Goal: Check status: Check status

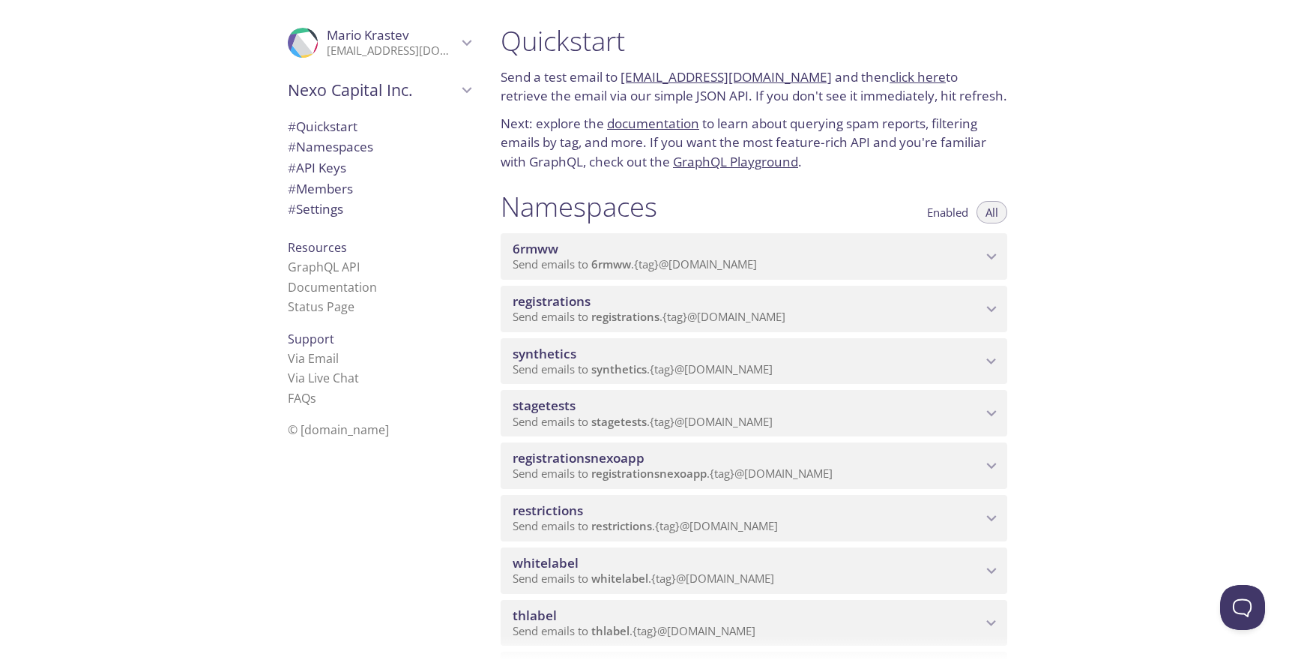
click at [642, 409] on span "stagetests" at bounding box center [747, 405] width 469 height 16
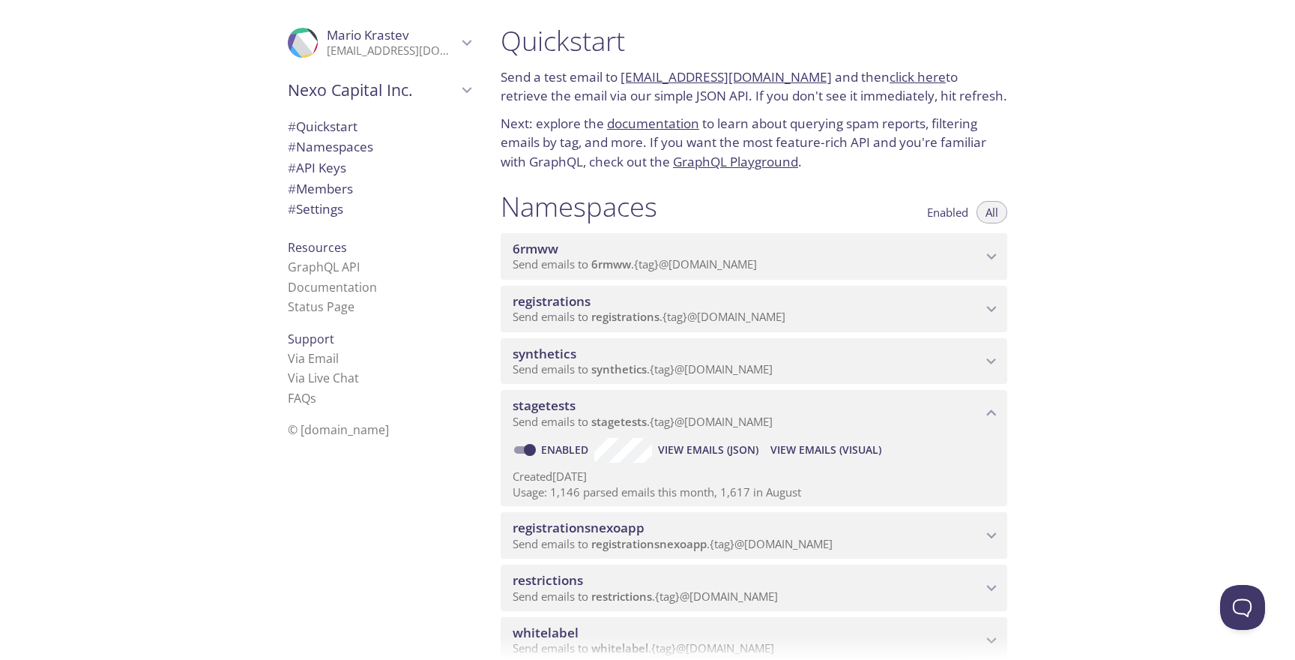
click at [649, 365] on span "Send emails to synthetics . {tag} @[DOMAIN_NAME]" at bounding box center [643, 368] width 260 height 15
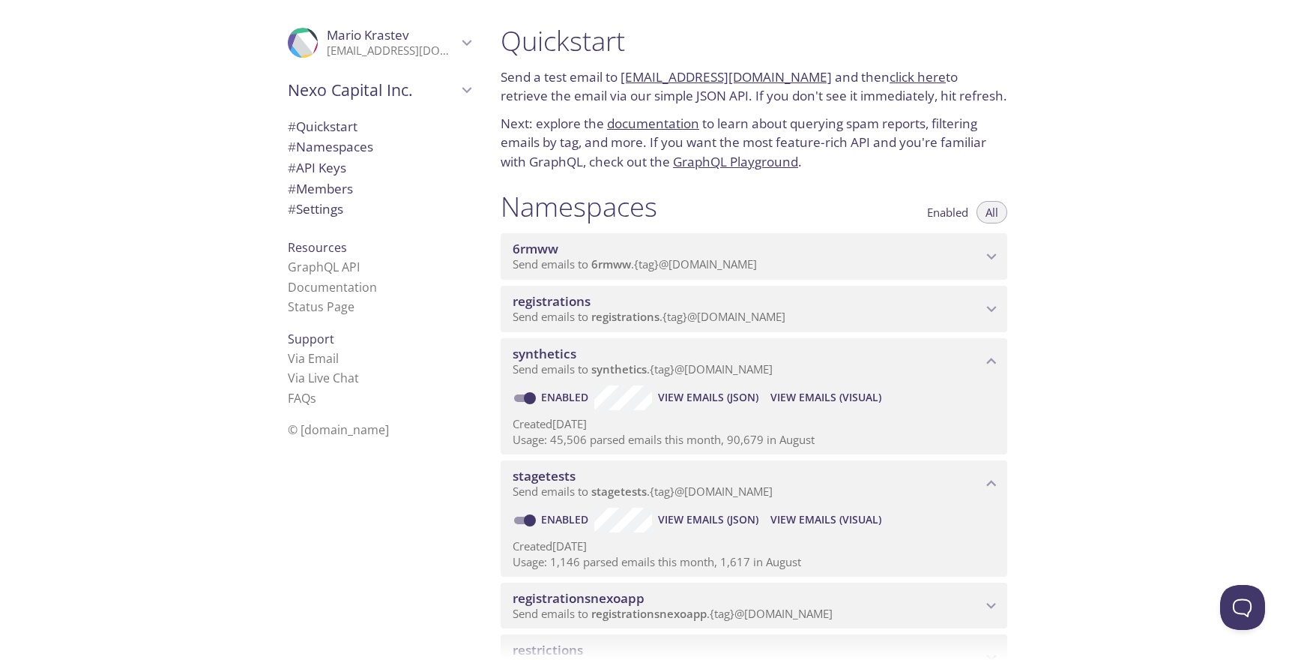
click at [787, 397] on span "View Emails (Visual)" at bounding box center [826, 397] width 111 height 18
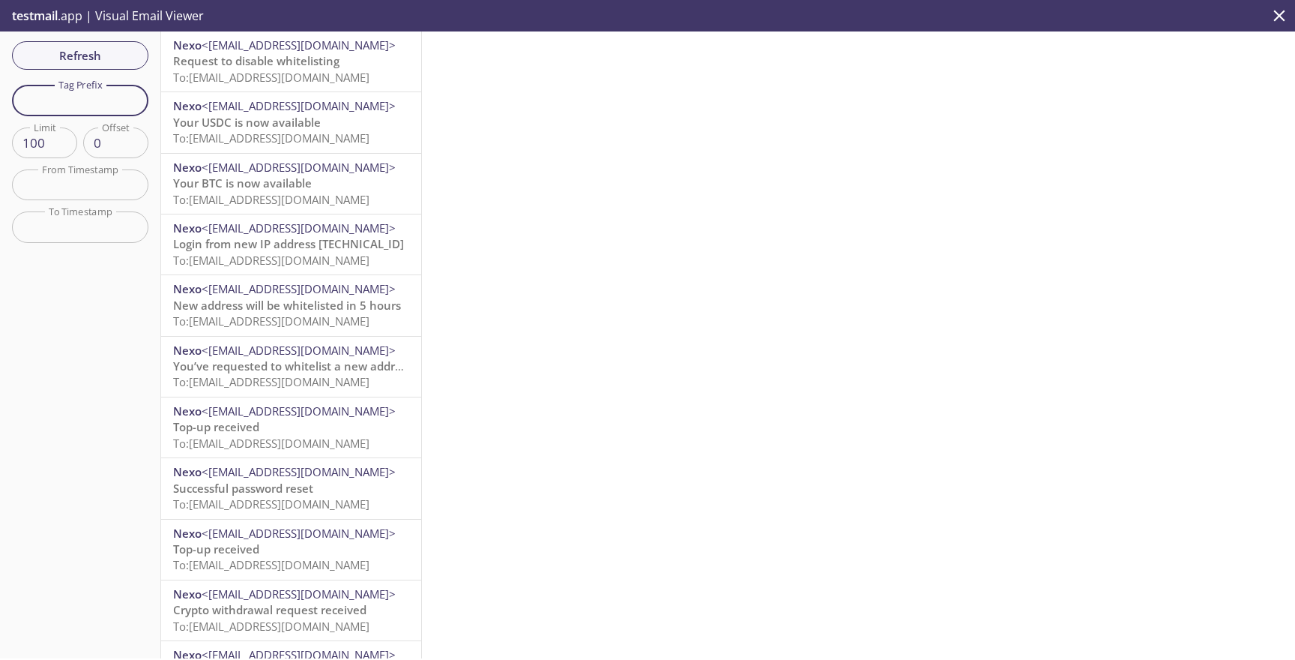
click at [81, 97] on input "text" at bounding box center [80, 100] width 136 height 31
paste input ".test-user-69andr"
click at [34, 101] on input ".test-user-69andr" at bounding box center [80, 100] width 136 height 31
type input "test-user-69andr"
click at [58, 71] on div "Refresh Filters Tag Prefix test-user-69andr Tag Prefix Limit 100 Limit Offset 0…" at bounding box center [80, 344] width 161 height 627
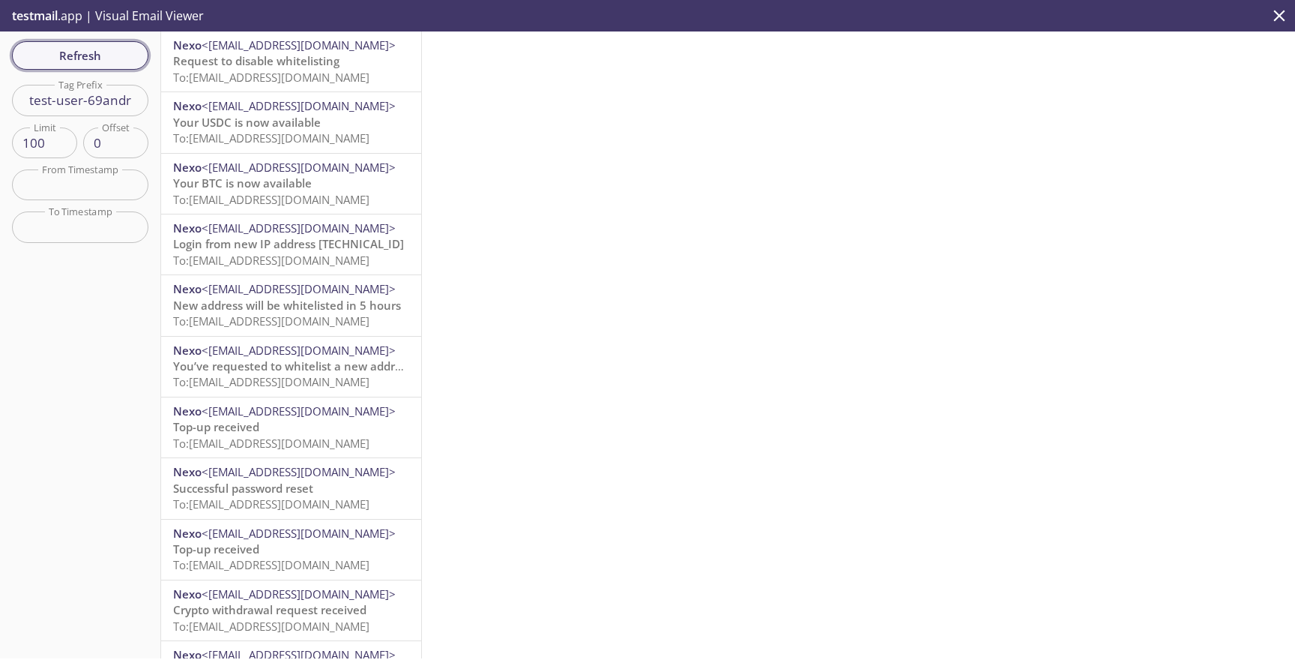
click at [88, 40] on div "Refresh Filters Tag Prefix test-user-69andr Tag Prefix Limit 100 Limit Offset 0…" at bounding box center [80, 344] width 161 height 627
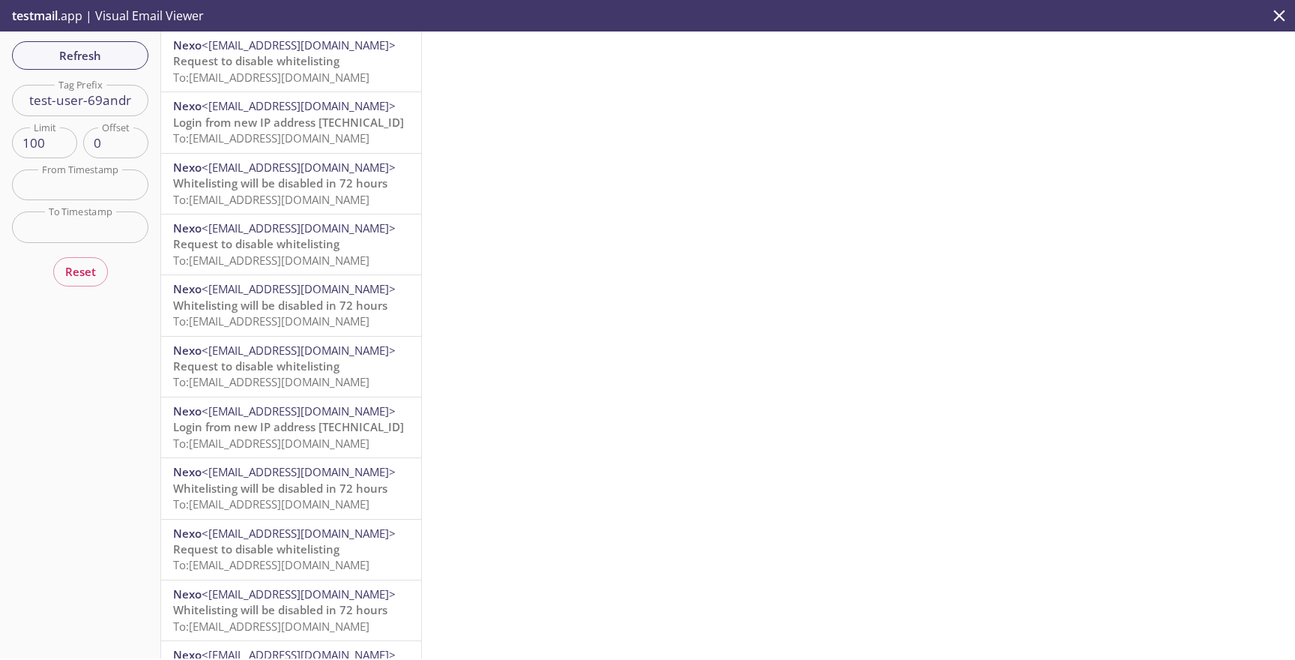
click at [105, 73] on div "Refresh Filters Tag Prefix test-user-69andr Tag Prefix Limit 100 Limit Offset 0…" at bounding box center [80, 344] width 161 height 627
click at [106, 64] on span "Refresh" at bounding box center [80, 55] width 112 height 19
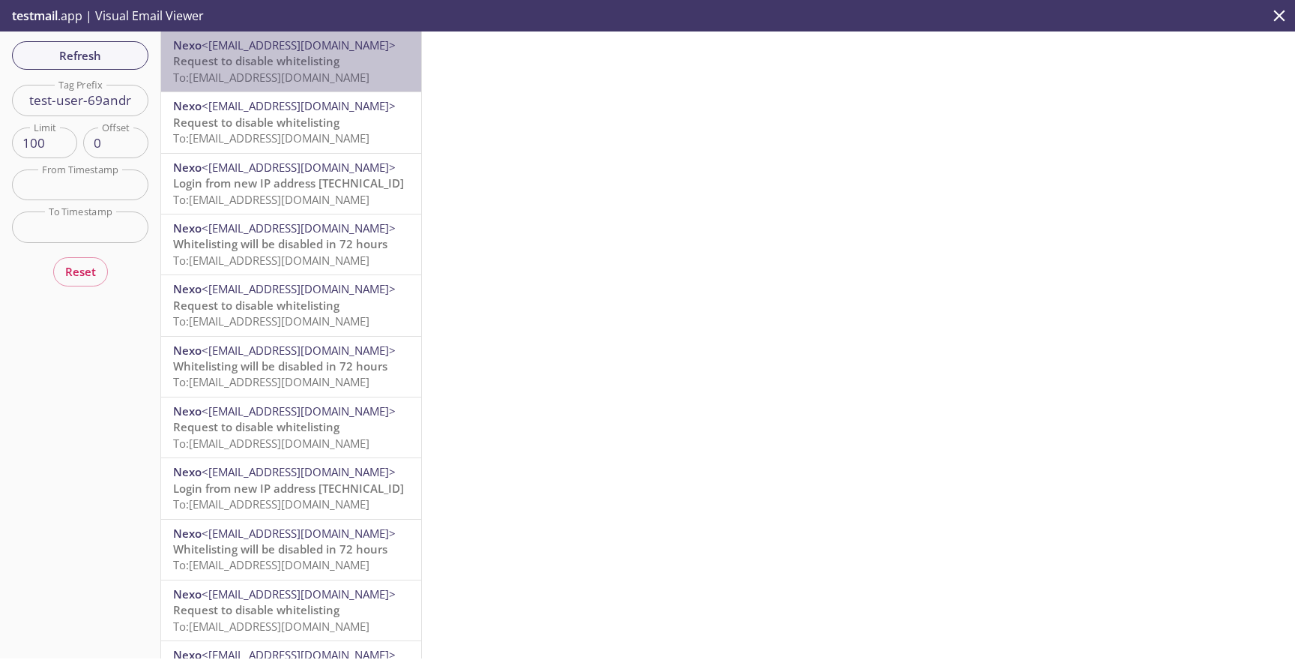
click at [238, 60] on span "Request to disable whitelisting" at bounding box center [256, 60] width 166 height 15
